Goal: Information Seeking & Learning: Learn about a topic

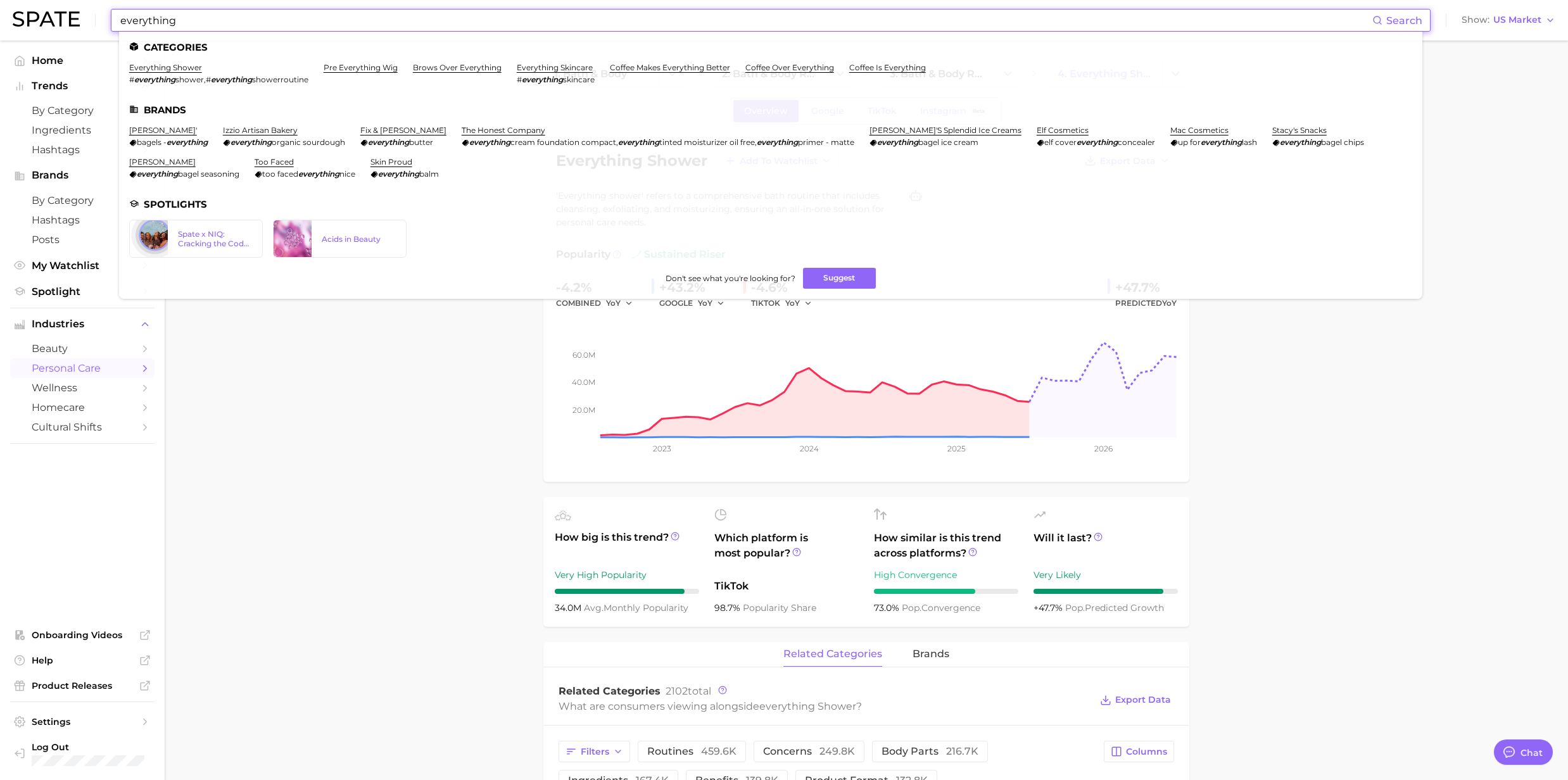
click at [104, 22] on div "everything Search Categories everything shower # everything shower , # everythi…" at bounding box center [784, 20] width 1543 height 41
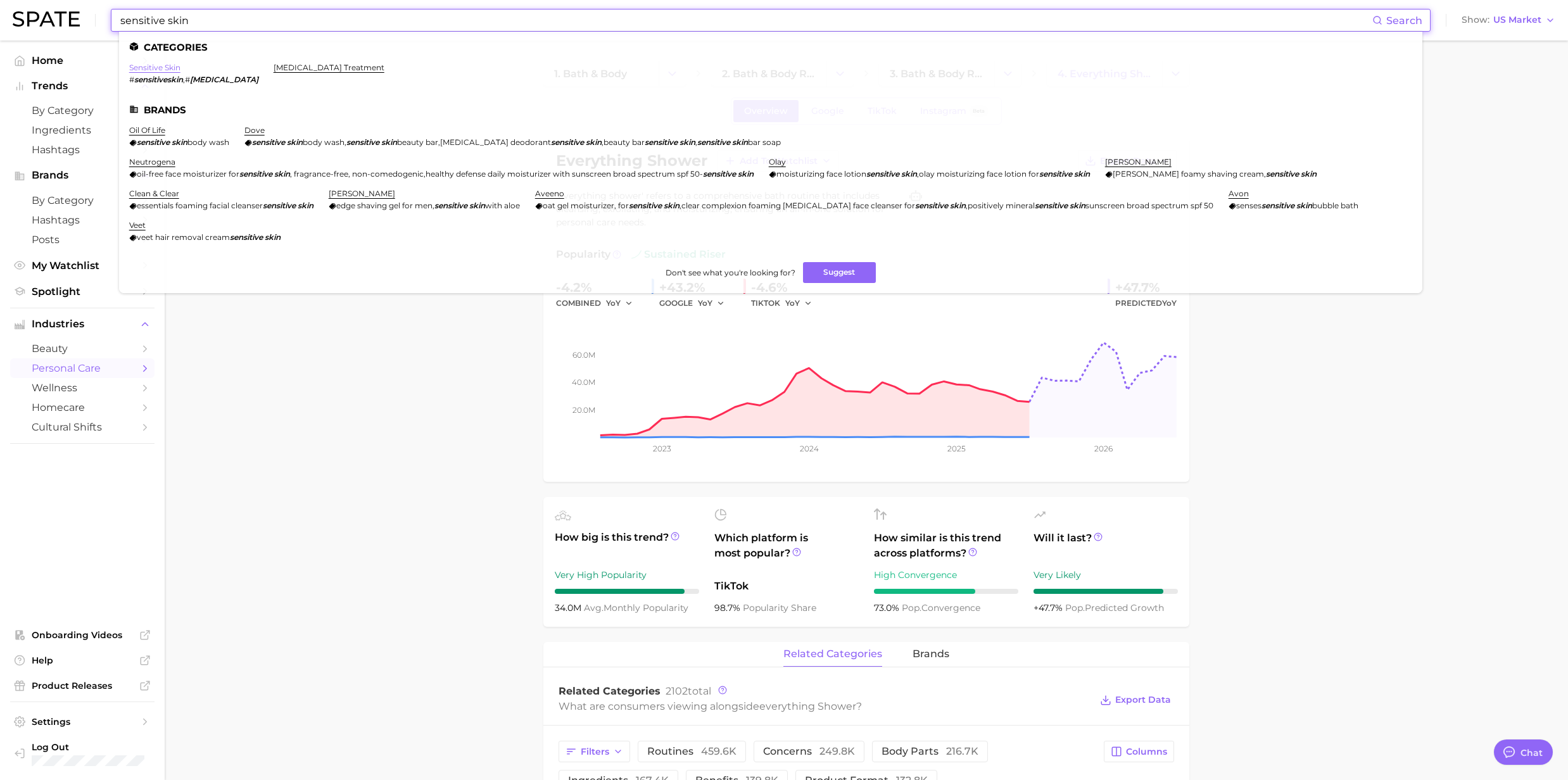
click at [171, 69] on link "sensitive skin" at bounding box center [154, 67] width 51 height 10
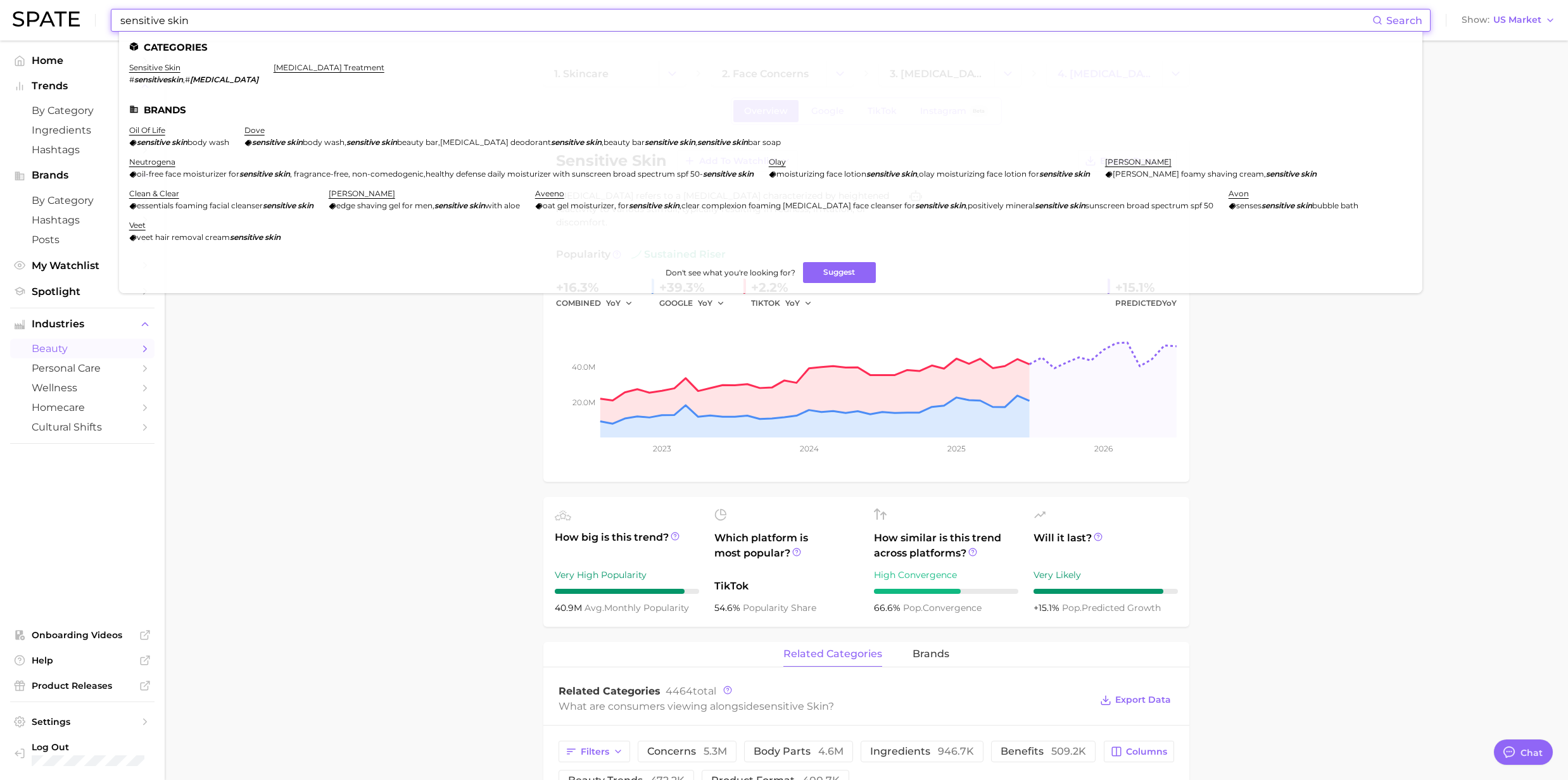
click at [203, 16] on input "sensitive skin" at bounding box center [746, 20] width 1253 height 22
click at [304, 67] on link "[MEDICAL_DATA] treatment" at bounding box center [329, 67] width 111 height 10
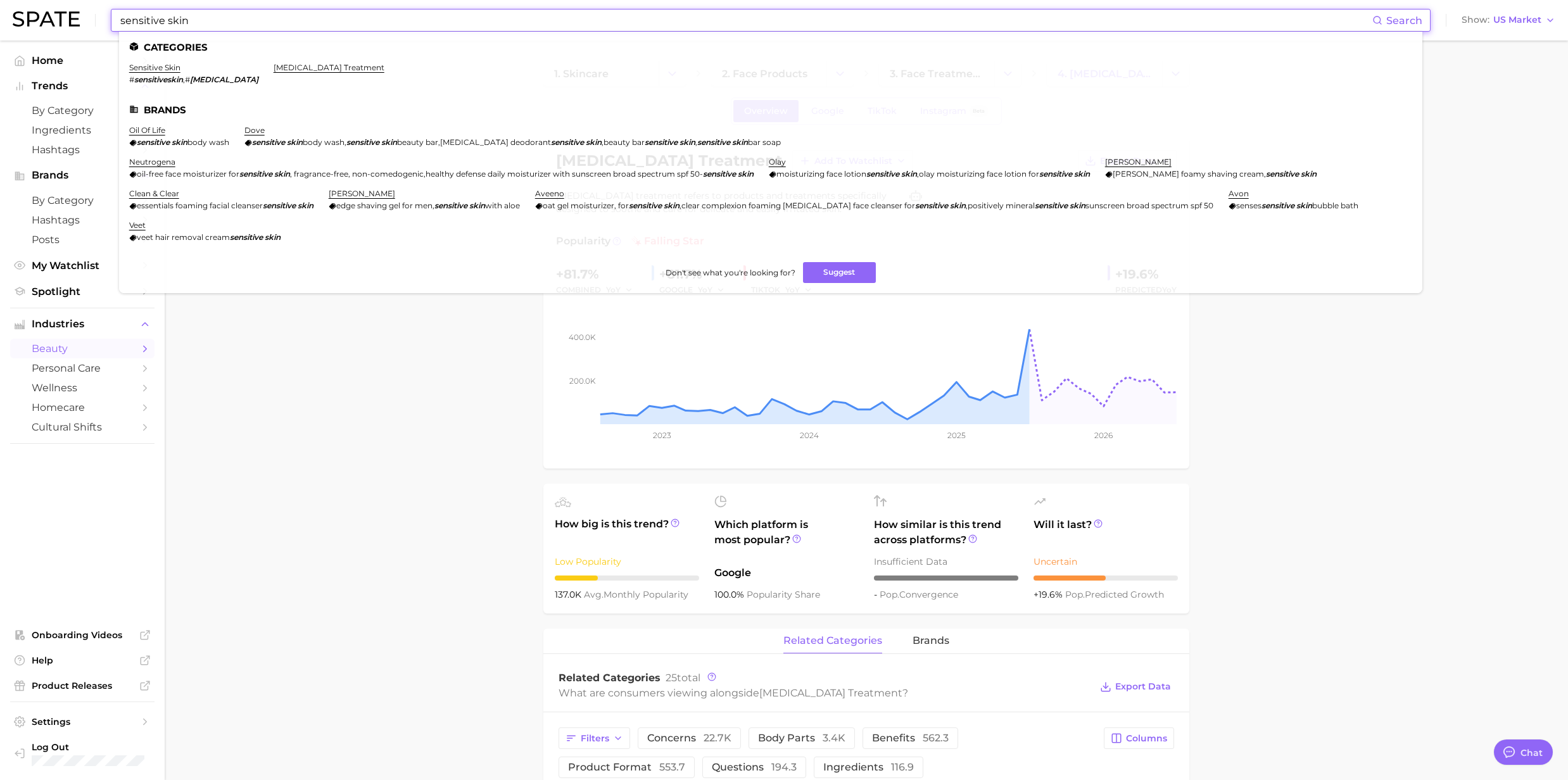
click at [285, 24] on input "sensitive skin" at bounding box center [746, 20] width 1253 height 22
click at [177, 69] on link "sensitive skin" at bounding box center [154, 67] width 51 height 10
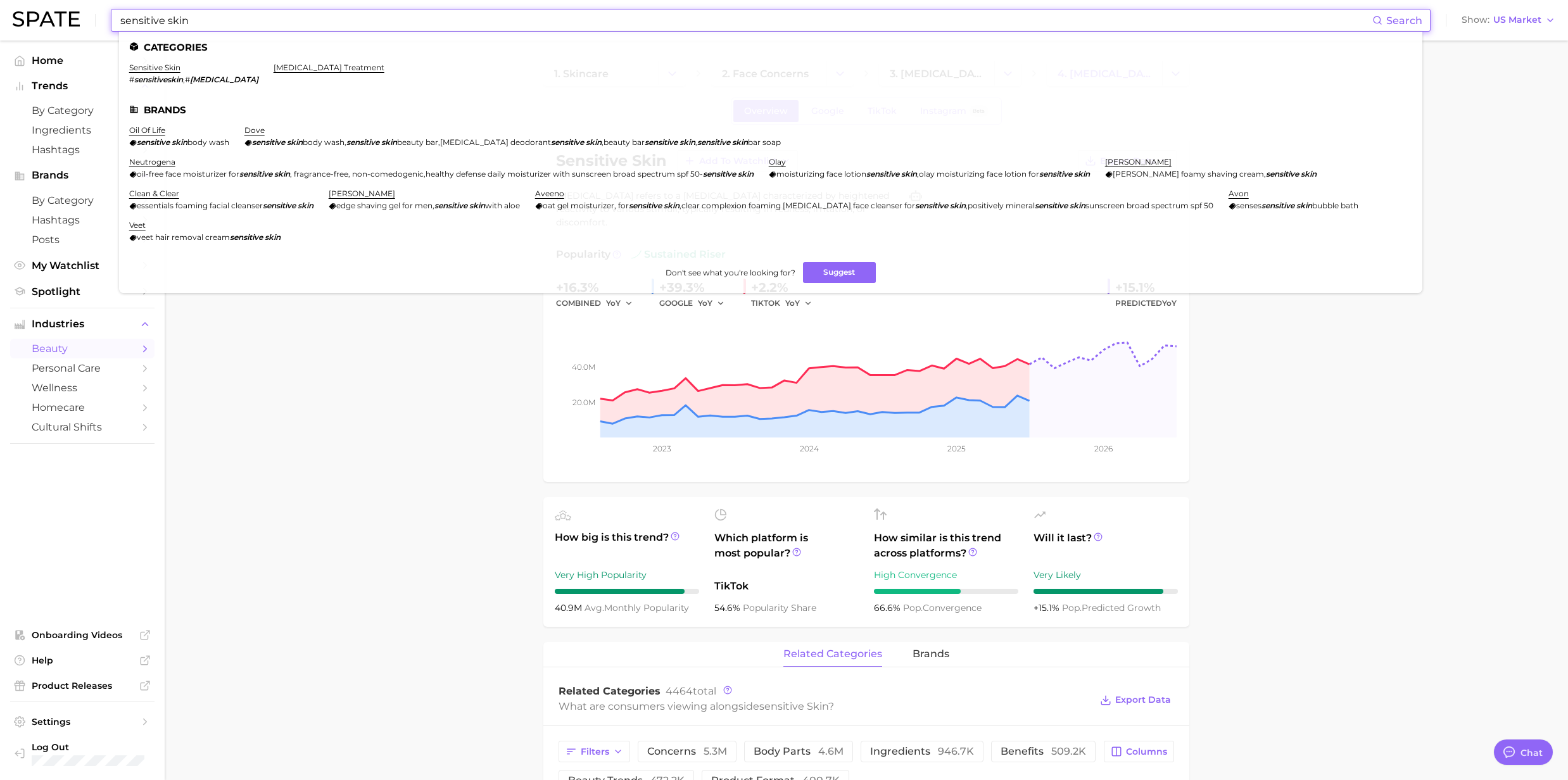
drag, startPoint x: 208, startPoint y: 22, endPoint x: 56, endPoint y: 13, distance: 152.3
click at [56, 13] on div "[MEDICAL_DATA] Search Categories [MEDICAL_DATA] # sensitiveskin , # [MEDICAL_DA…" at bounding box center [784, 20] width 1543 height 41
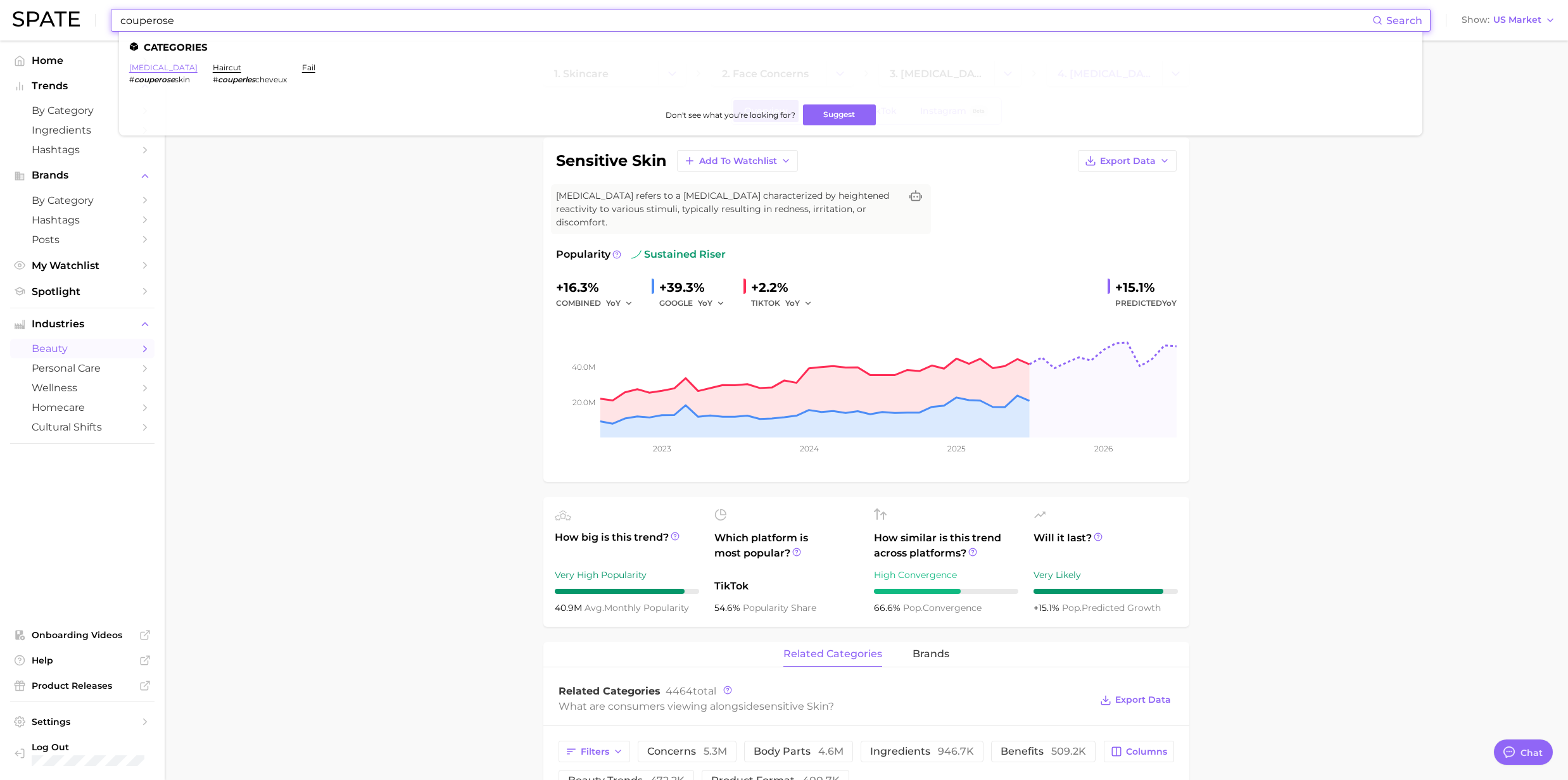
click at [147, 71] on link "[MEDICAL_DATA]" at bounding box center [163, 67] width 69 height 10
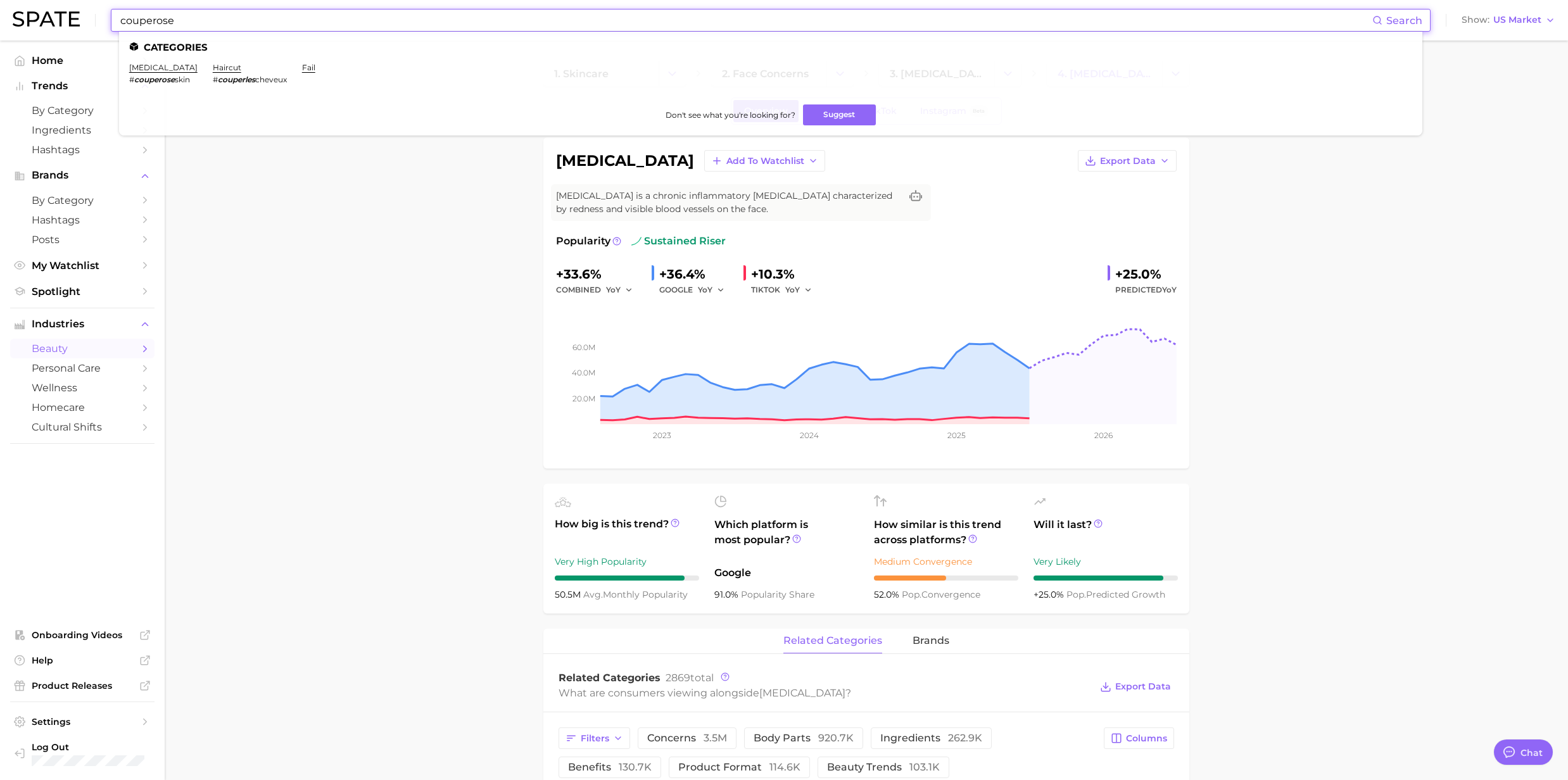
drag, startPoint x: 254, startPoint y: 16, endPoint x: 91, endPoint y: 20, distance: 163.0
click at [91, 20] on div "couperose Search Categories [MEDICAL_DATA] # couperose skin haircut # couperles…" at bounding box center [784, 20] width 1543 height 41
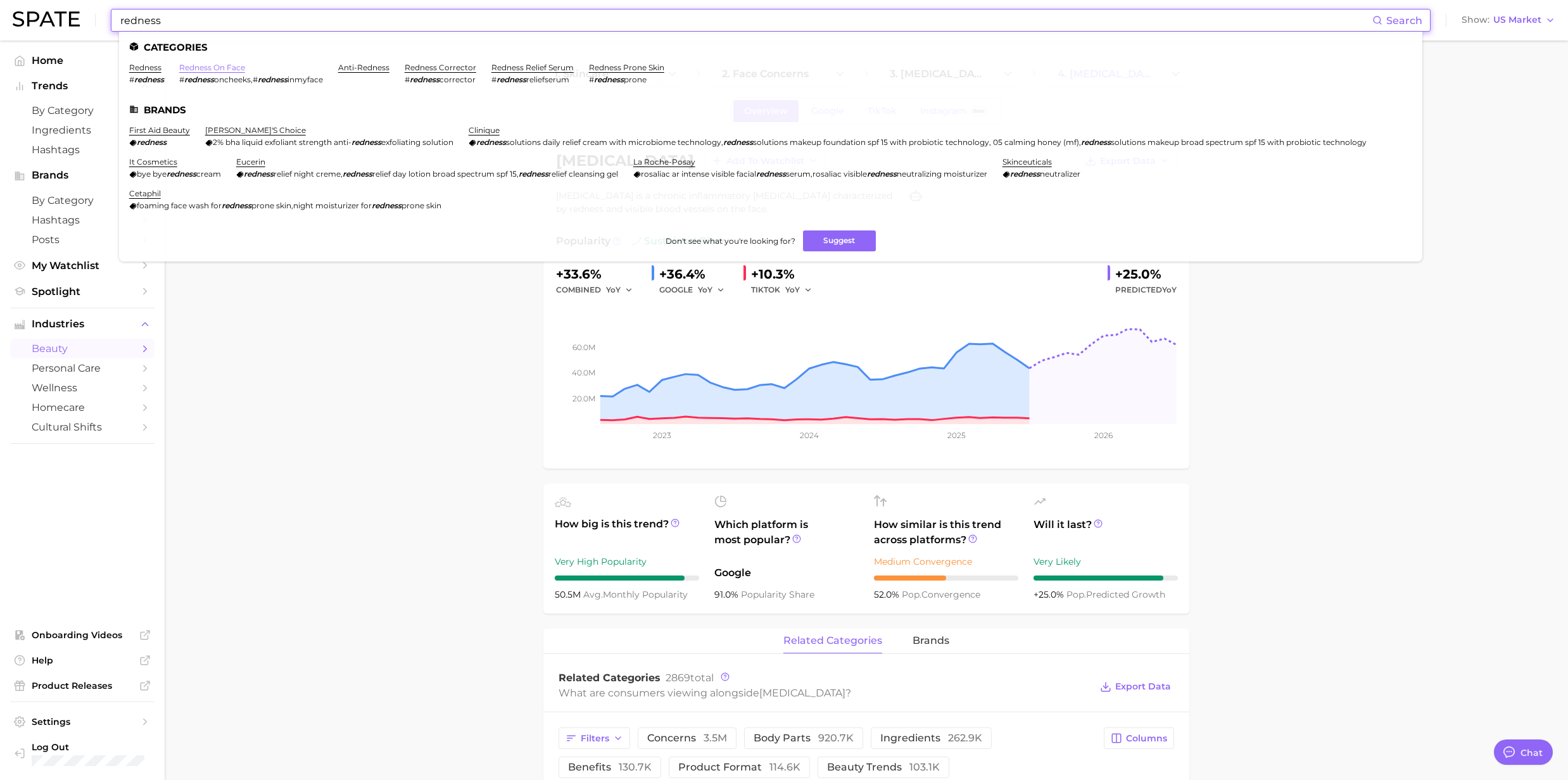
type input "redness"
click at [217, 69] on link "redness on face" at bounding box center [212, 67] width 66 height 10
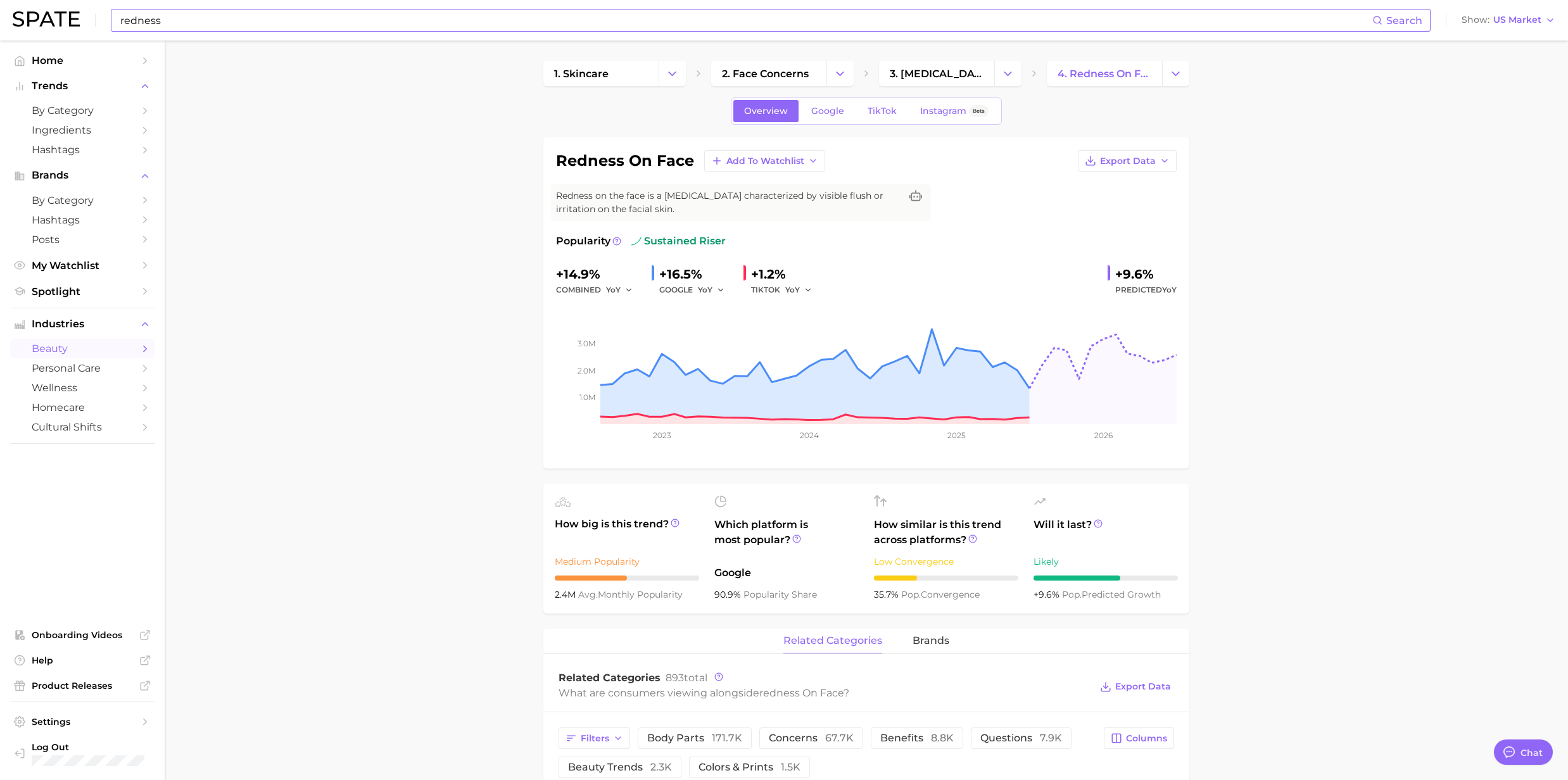
click at [206, 22] on input "redness" at bounding box center [746, 20] width 1253 height 22
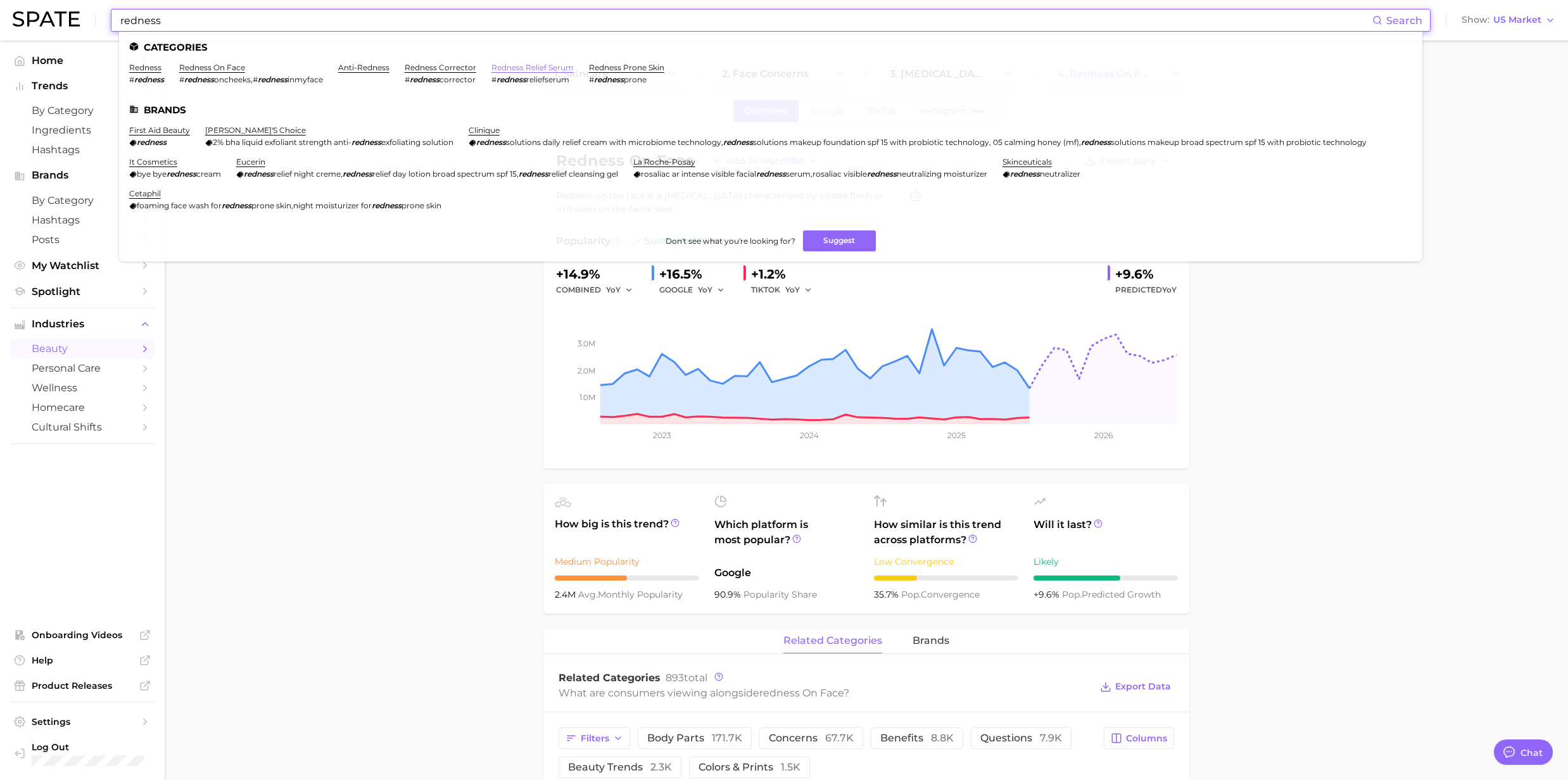
click at [521, 69] on link "redness relief serum" at bounding box center [532, 67] width 82 height 10
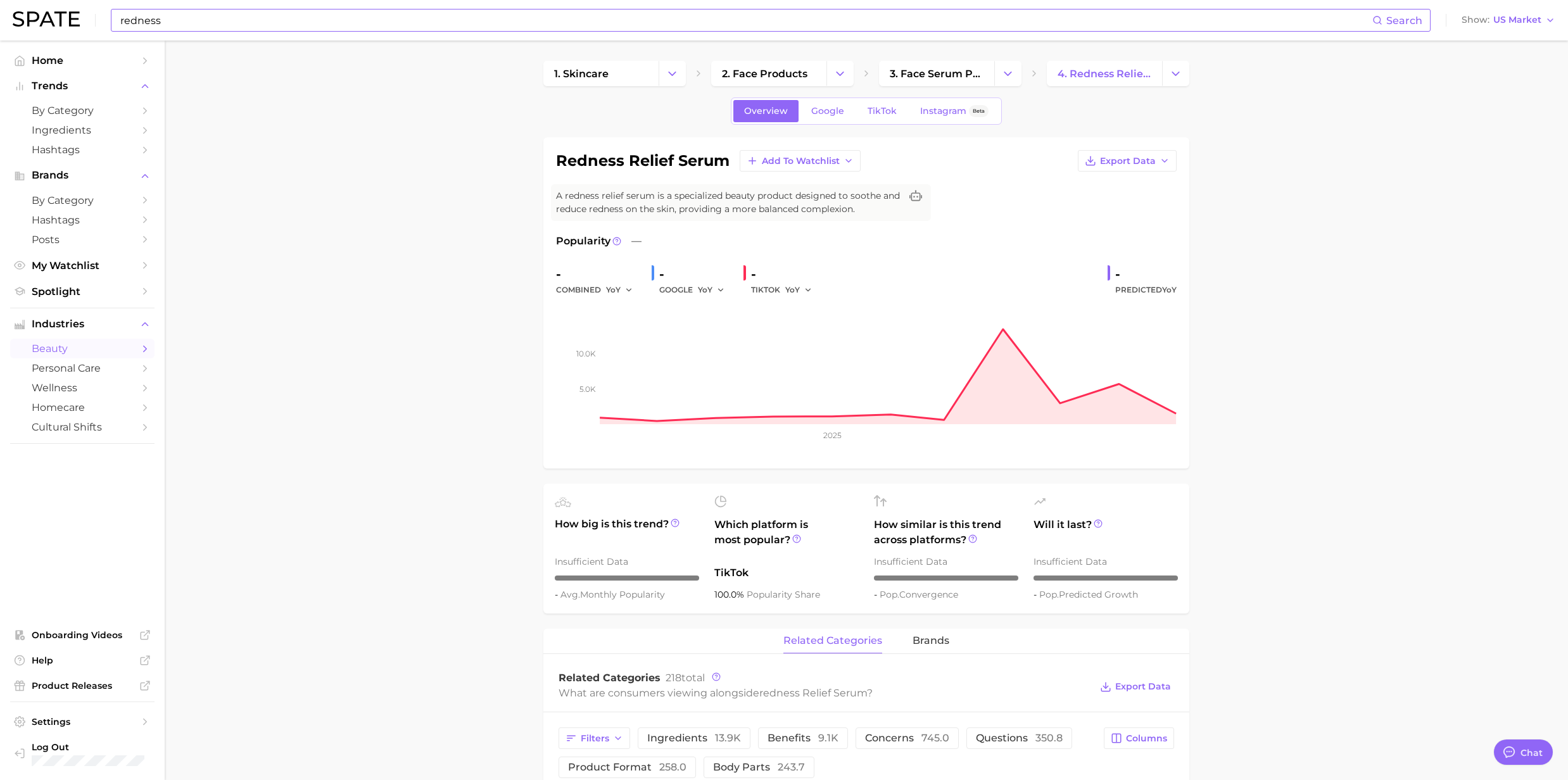
click at [277, 24] on input "redness" at bounding box center [746, 20] width 1253 height 22
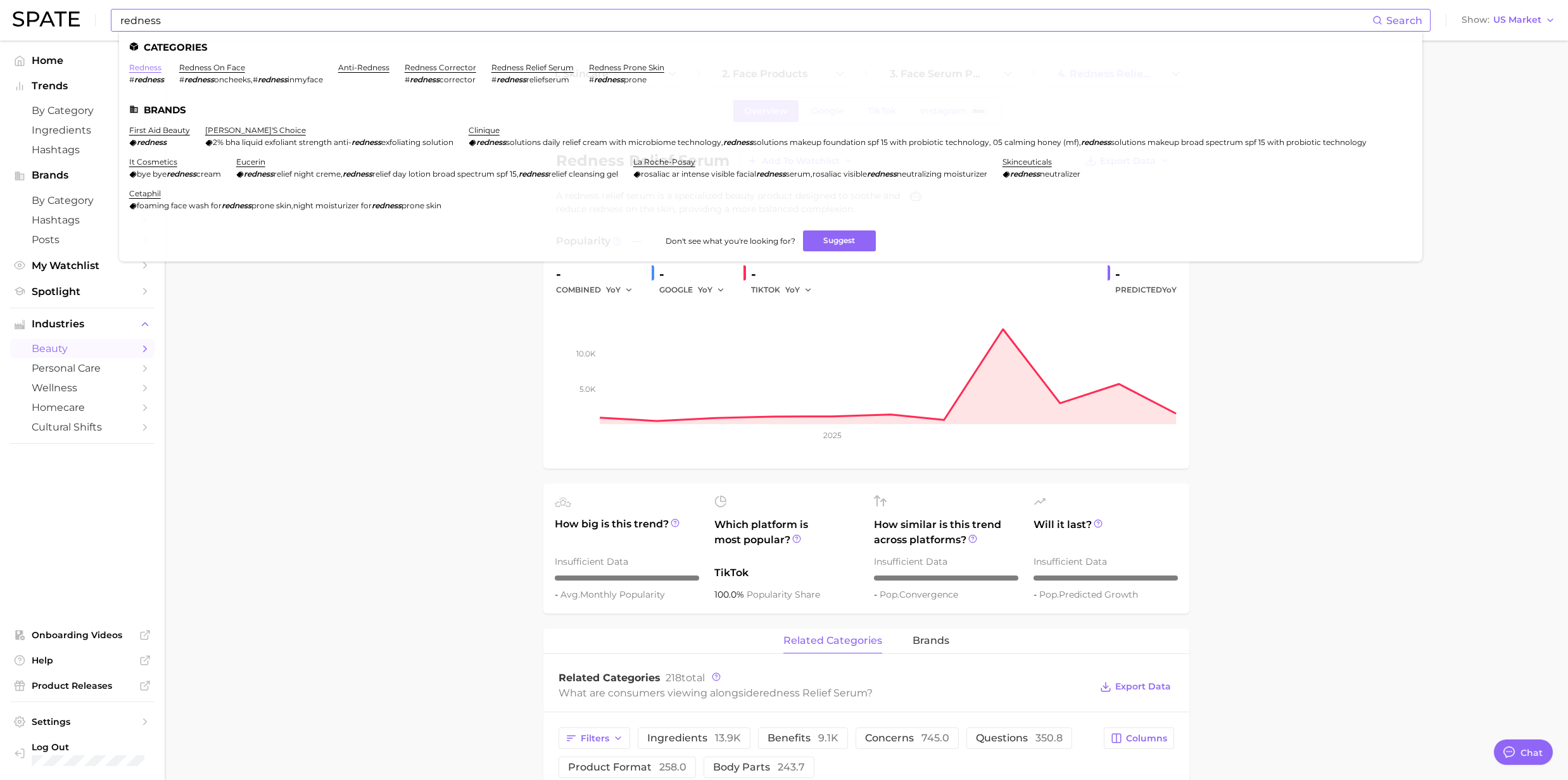
click at [148, 71] on link "redness" at bounding box center [145, 67] width 32 height 10
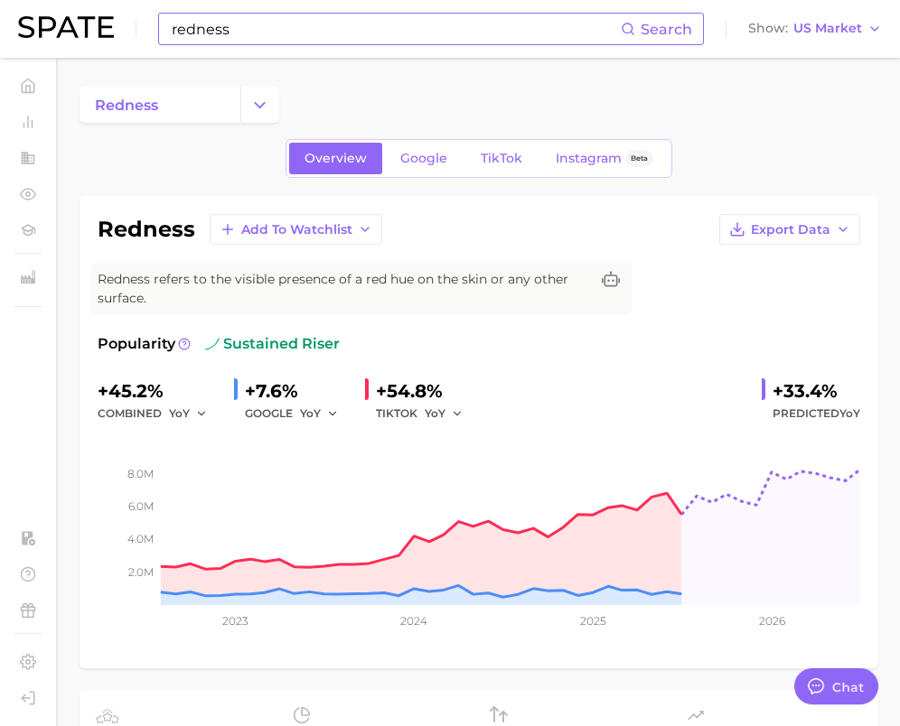
type textarea "x"
click at [286, 32] on input "redness" at bounding box center [396, 29] width 453 height 31
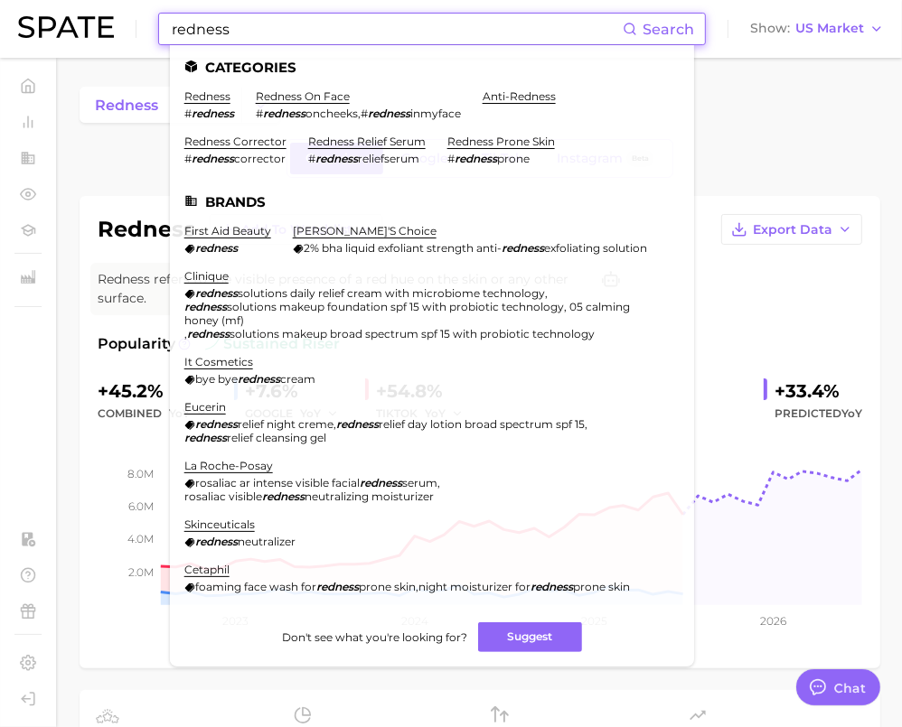
drag, startPoint x: 286, startPoint y: 32, endPoint x: 186, endPoint y: 5, distance: 103.6
click at [186, 5] on div "redness Search Categories redness # redness redness on face # redness oncheeks …" at bounding box center [450, 29] width 865 height 58
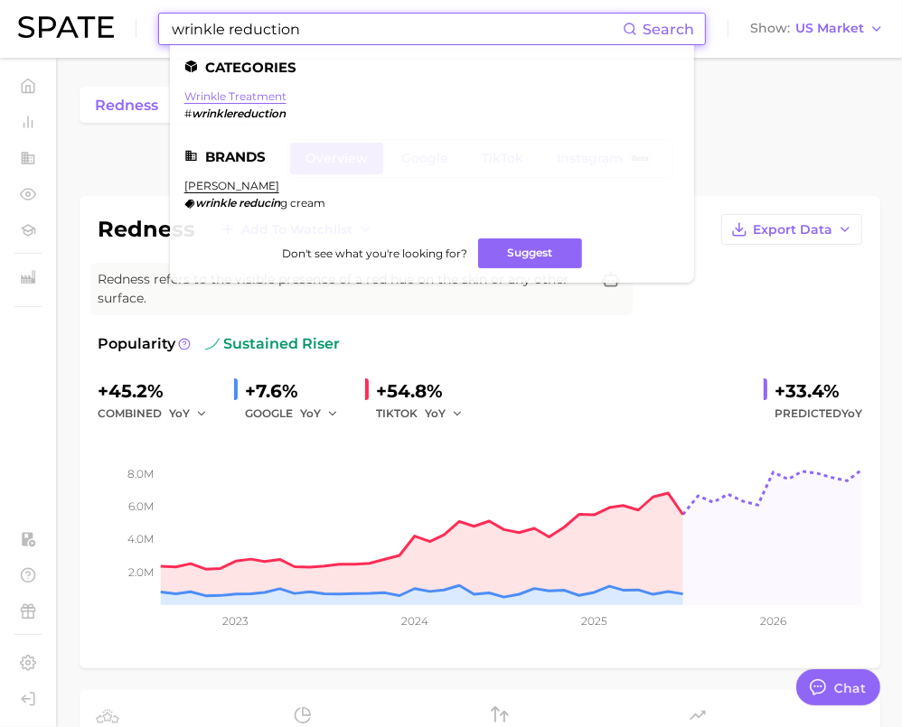
type input "wrinkle reduction"
click at [184, 97] on link "wrinkle treatment" at bounding box center [235, 96] width 102 height 14
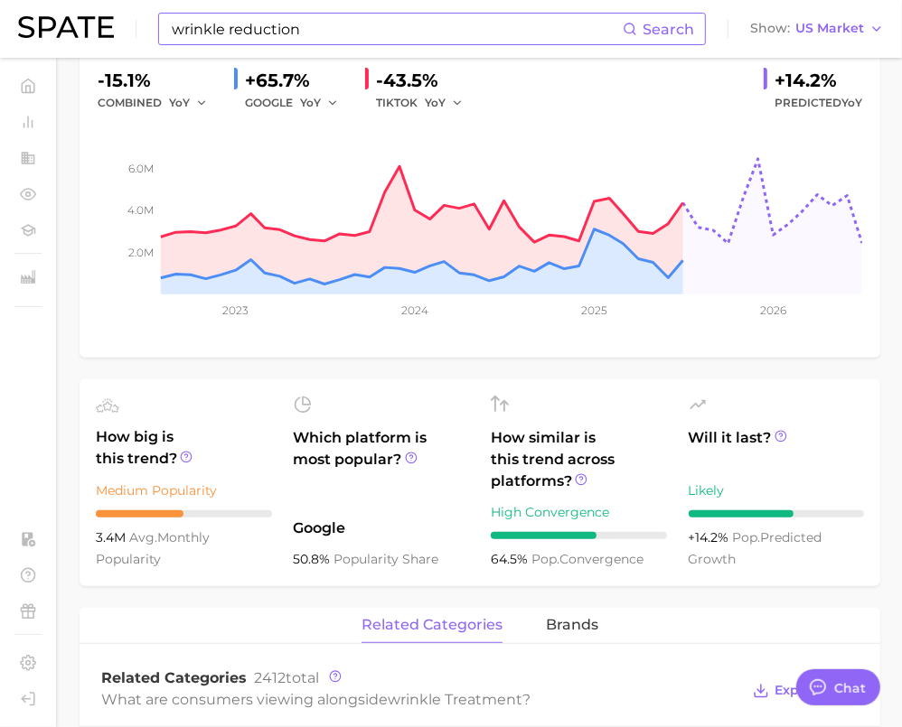
scroll to position [361, 0]
